Goal: Understand process/instructions: Learn about a topic

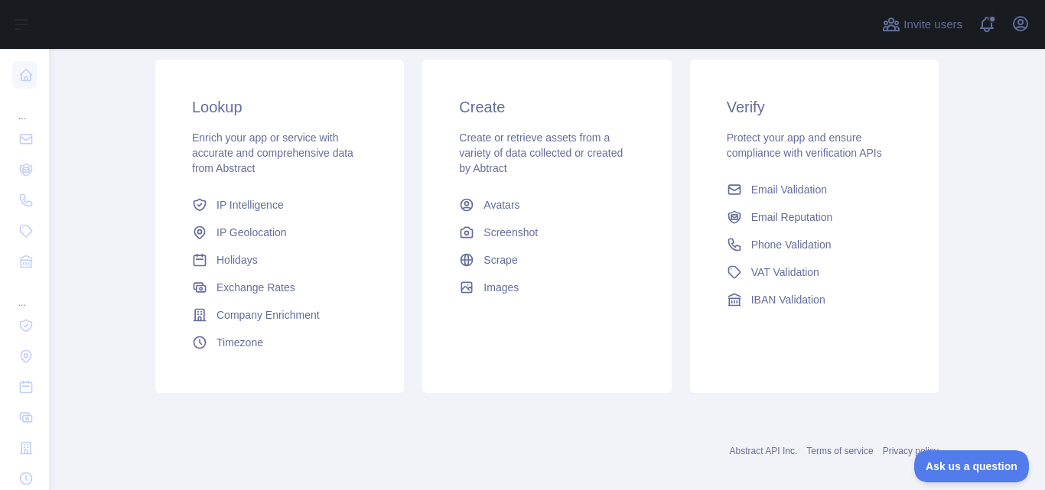
scroll to position [272, 0]
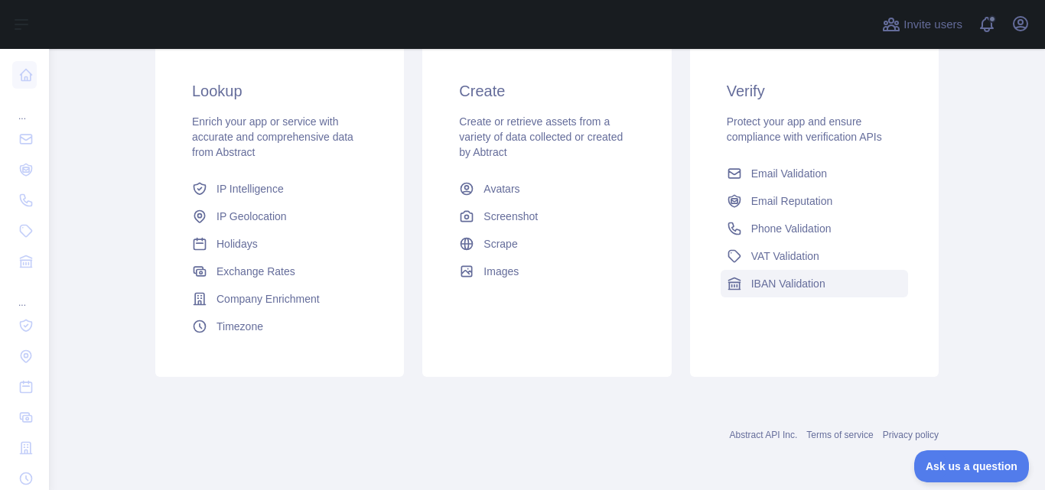
click at [778, 283] on span "IBAN Validation" at bounding box center [788, 283] width 74 height 15
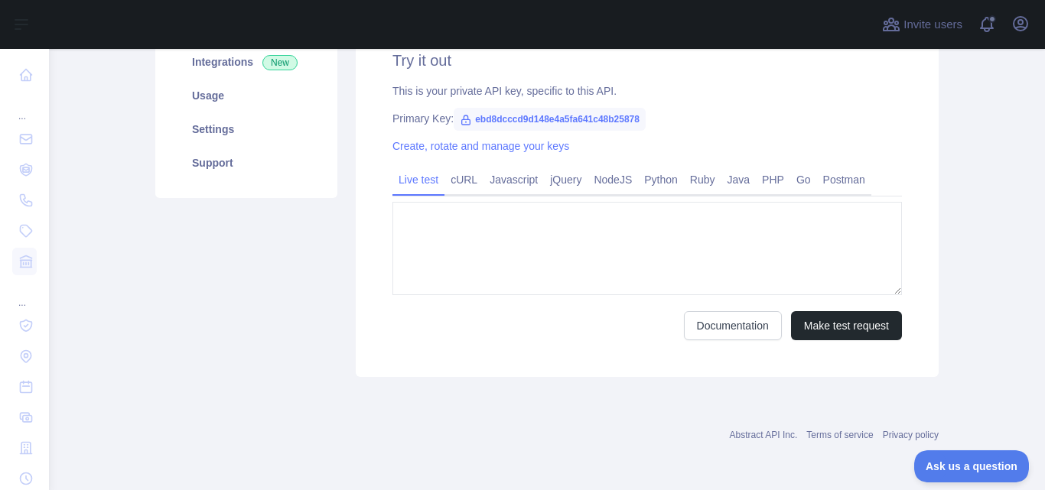
type textarea "**********"
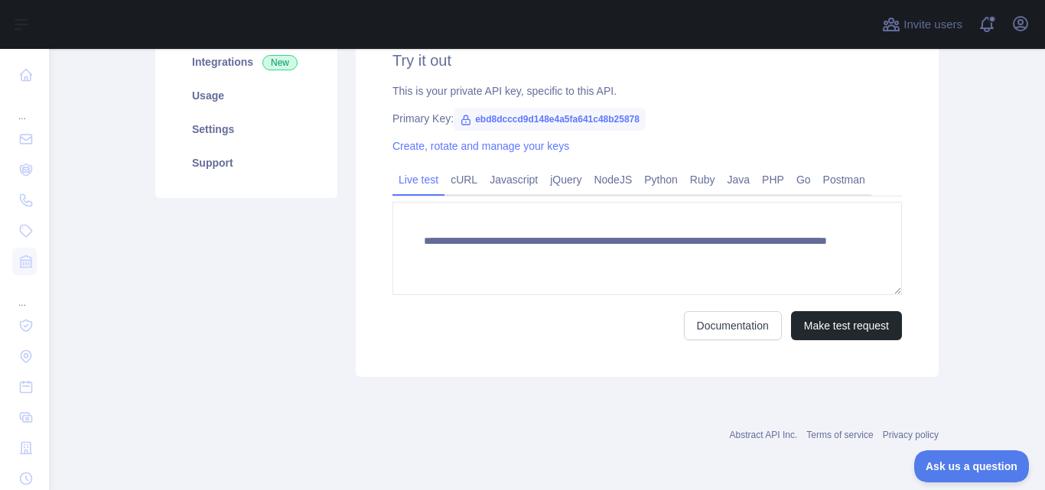
scroll to position [236, 0]
click at [709, 326] on link "Documentation" at bounding box center [733, 325] width 98 height 29
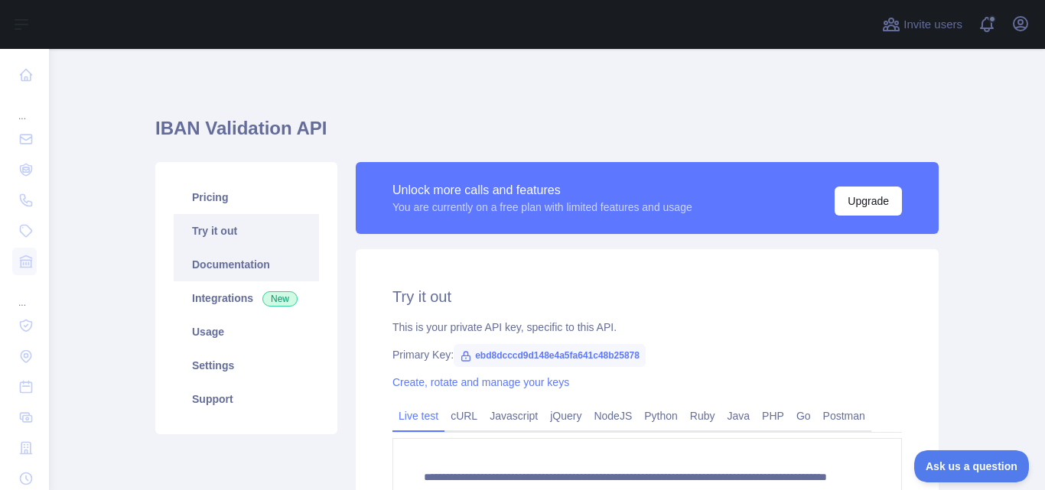
click at [208, 265] on link "Documentation" at bounding box center [246, 265] width 145 height 34
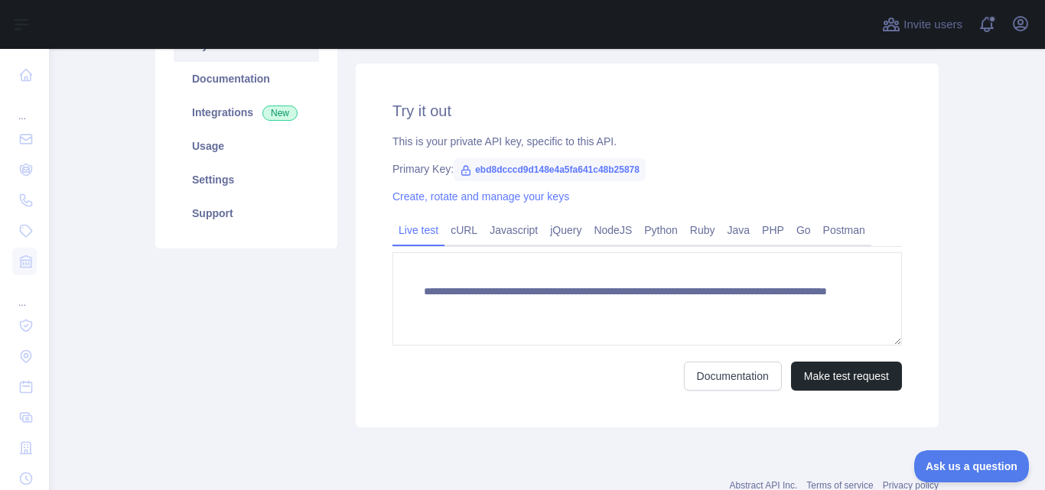
scroll to position [214, 0]
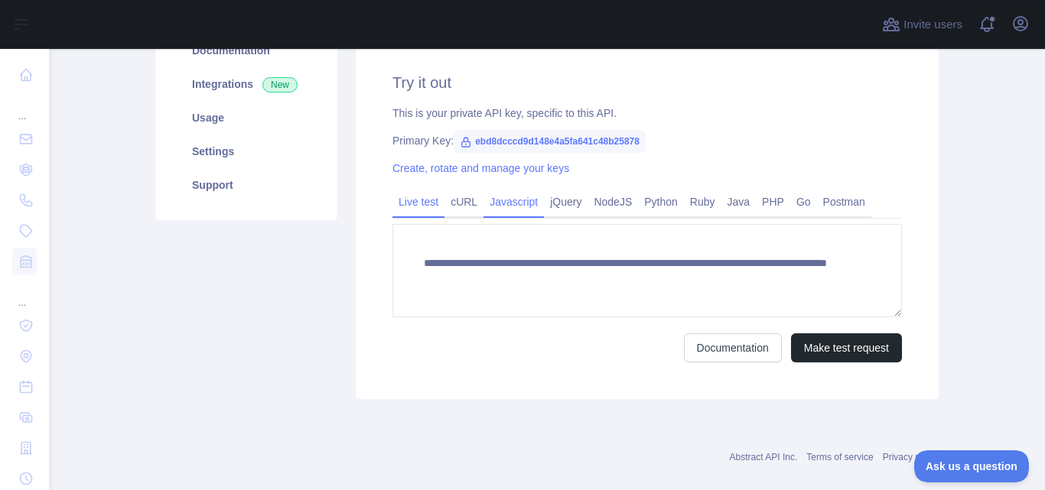
click at [508, 202] on link "Javascript" at bounding box center [514, 202] width 60 height 24
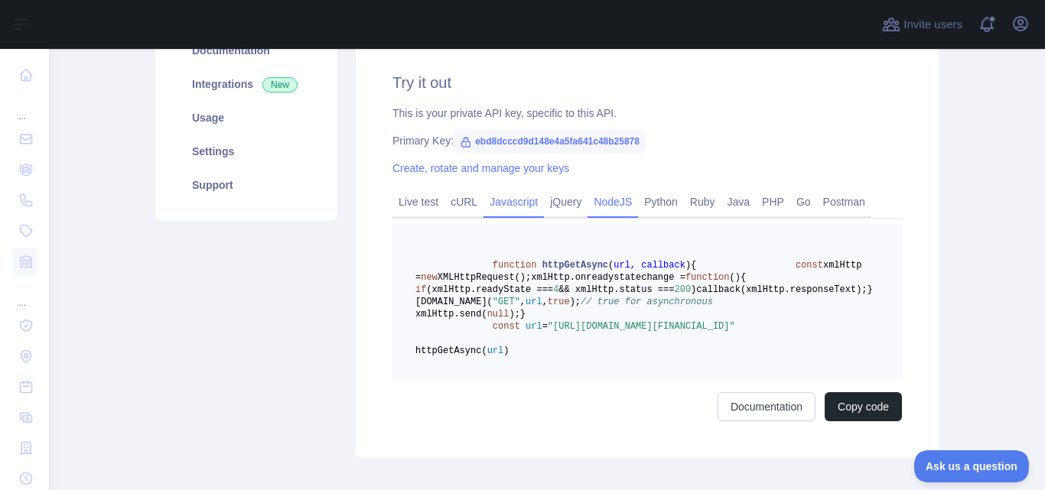
click at [605, 200] on link "NodeJS" at bounding box center [613, 202] width 51 height 24
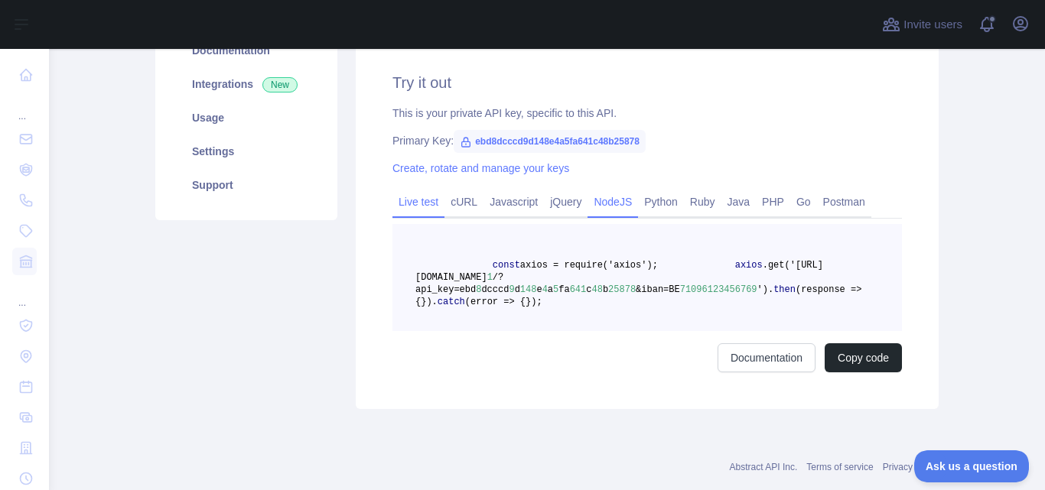
click at [424, 199] on link "Live test" at bounding box center [419, 202] width 52 height 24
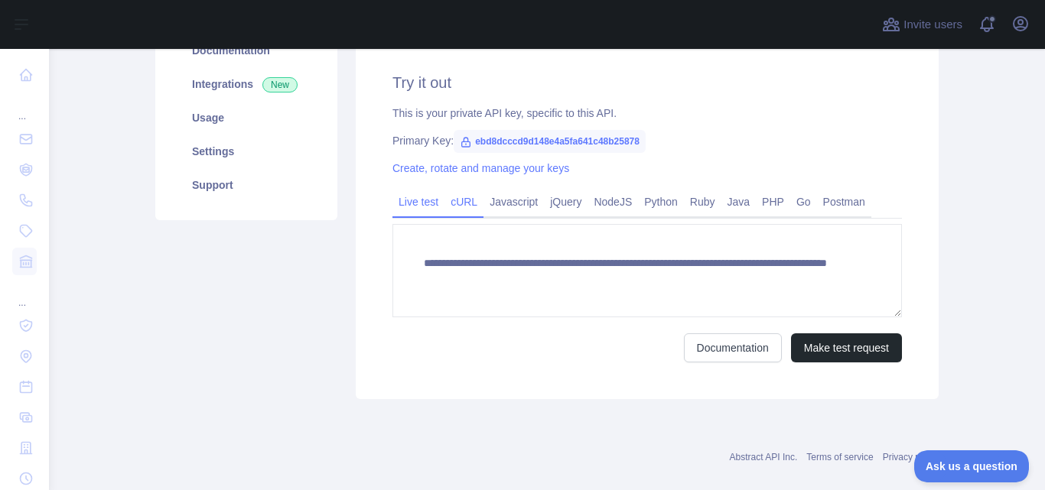
click at [459, 203] on link "cURL" at bounding box center [464, 202] width 39 height 24
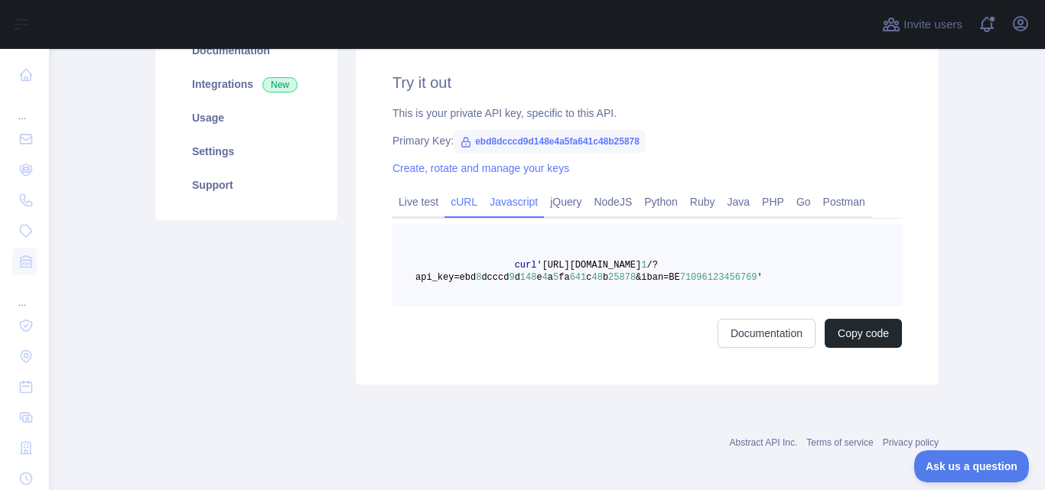
click at [503, 201] on link "Javascript" at bounding box center [514, 202] width 60 height 24
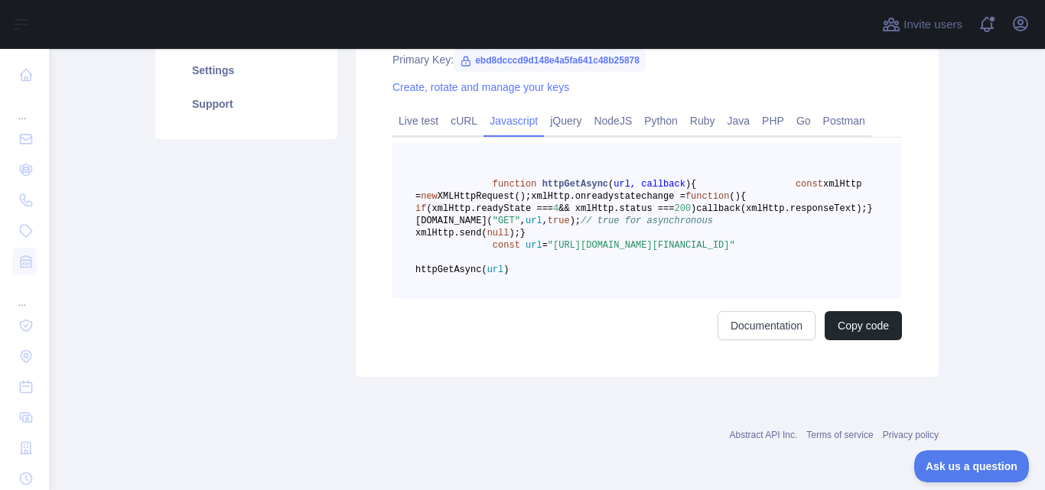
scroll to position [337, 0]
click at [764, 109] on link "PHP" at bounding box center [773, 121] width 34 height 24
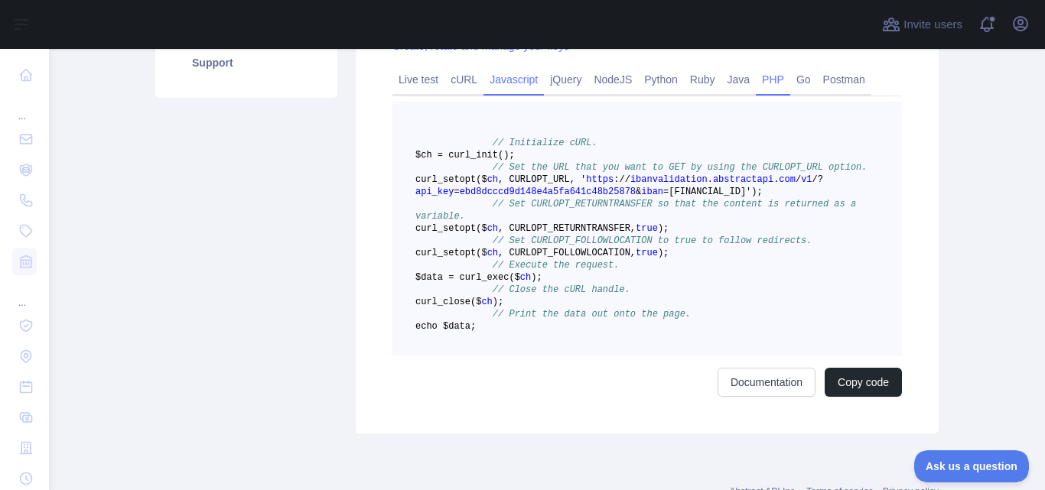
click at [503, 79] on link "Javascript" at bounding box center [514, 79] width 60 height 24
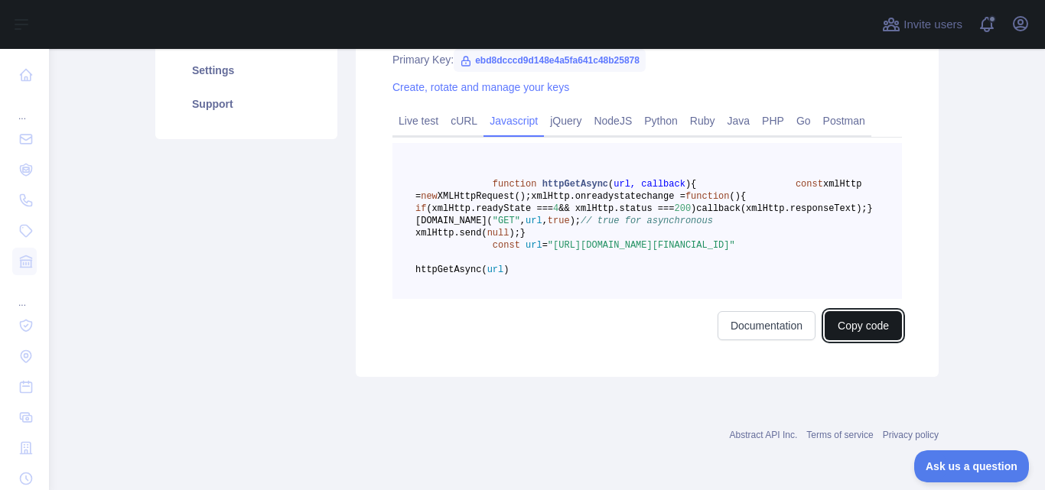
click at [858, 340] on button "Copy code" at bounding box center [863, 325] width 77 height 29
